Goal: Task Accomplishment & Management: Manage account settings

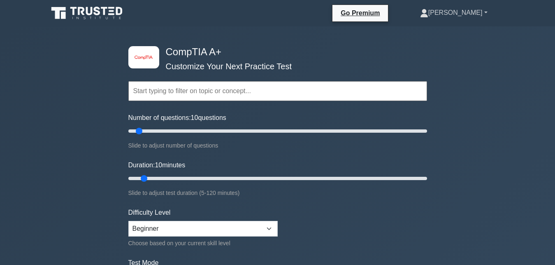
click at [483, 14] on link "[PERSON_NAME]" at bounding box center [454, 13] width 107 height 16
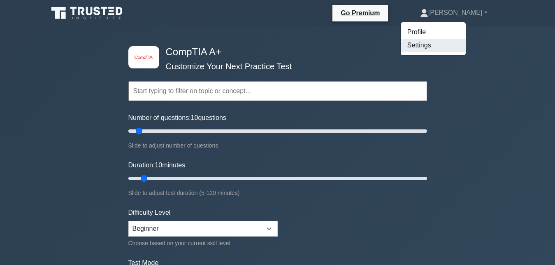
click at [462, 49] on link "Settings" at bounding box center [433, 45] width 65 height 13
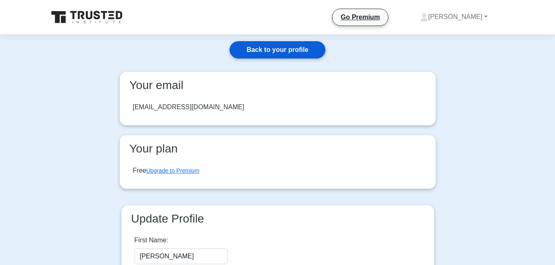
click at [291, 46] on link "Back to your profile" at bounding box center [278, 49] width 96 height 17
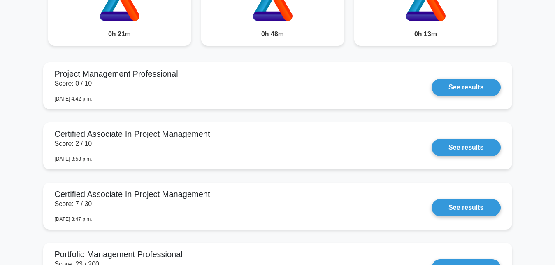
scroll to position [704, 0]
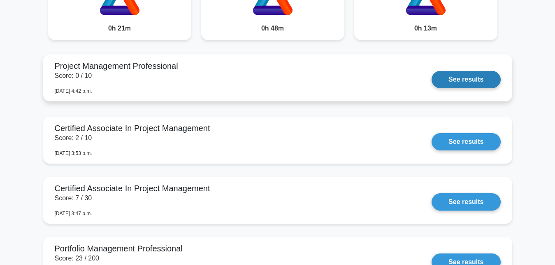
click at [452, 84] on link "See results" at bounding box center [466, 79] width 69 height 17
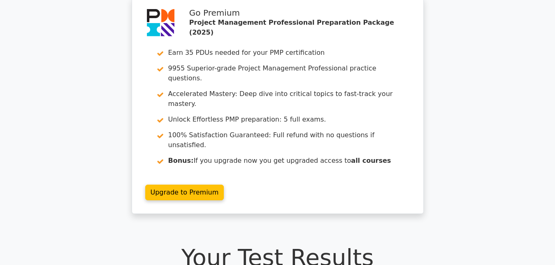
scroll to position [37, 0]
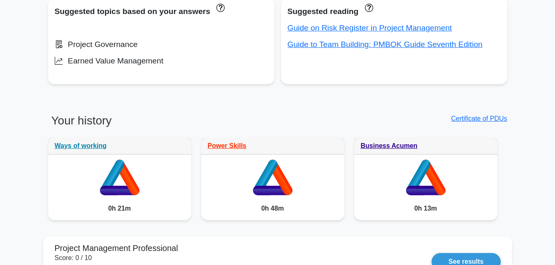
scroll to position [521, 0]
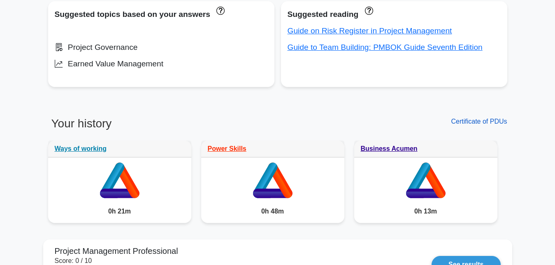
click at [490, 120] on link "Certificate of PDUs" at bounding box center [479, 121] width 56 height 7
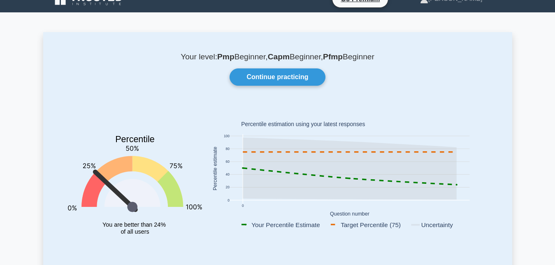
scroll to position [0, 0]
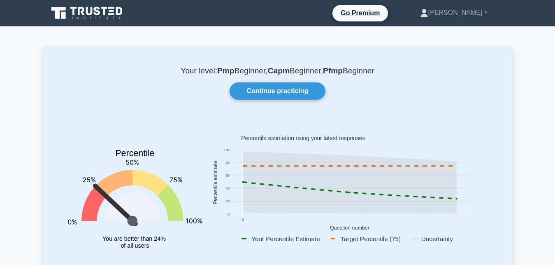
click at [226, 252] on div "0 0 20 40 60 80 100 Your Percentile Estimate Target Percentile (75) Uncertainty…" at bounding box center [350, 191] width 286 height 145
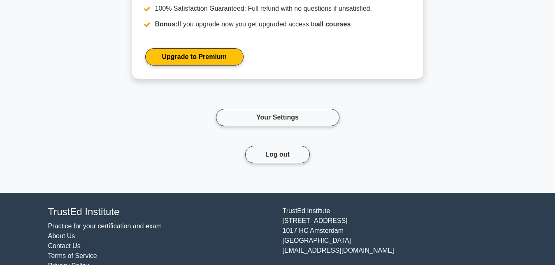
scroll to position [1490, 0]
